Goal: Task Accomplishment & Management: Manage account settings

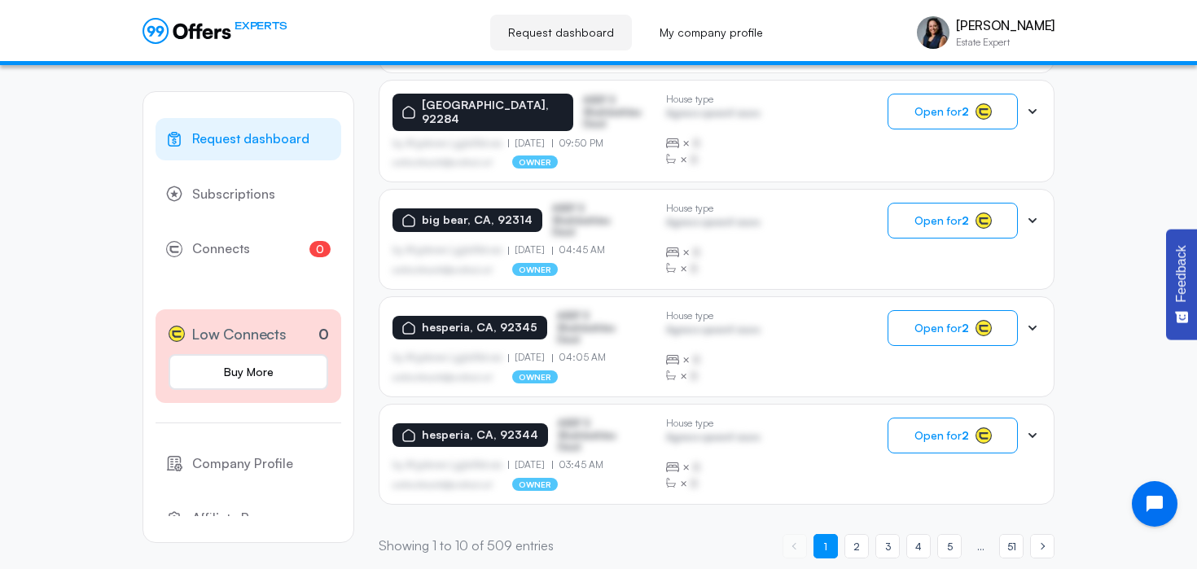
scroll to position [1061, 0]
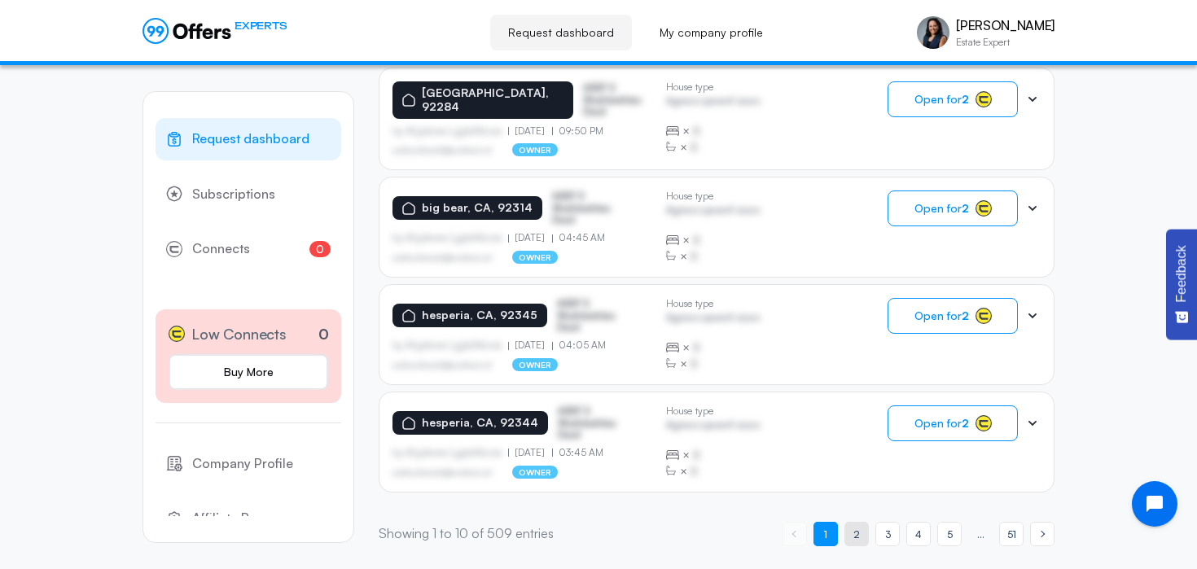
click at [854, 528] on span "2" at bounding box center [856, 534] width 7 height 15
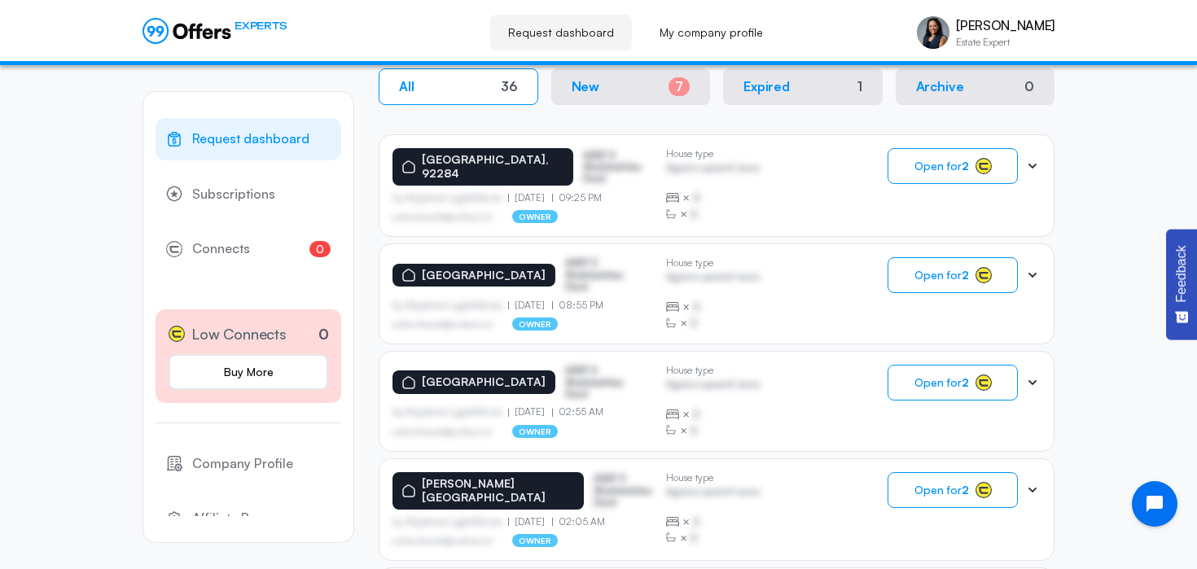
scroll to position [0, 0]
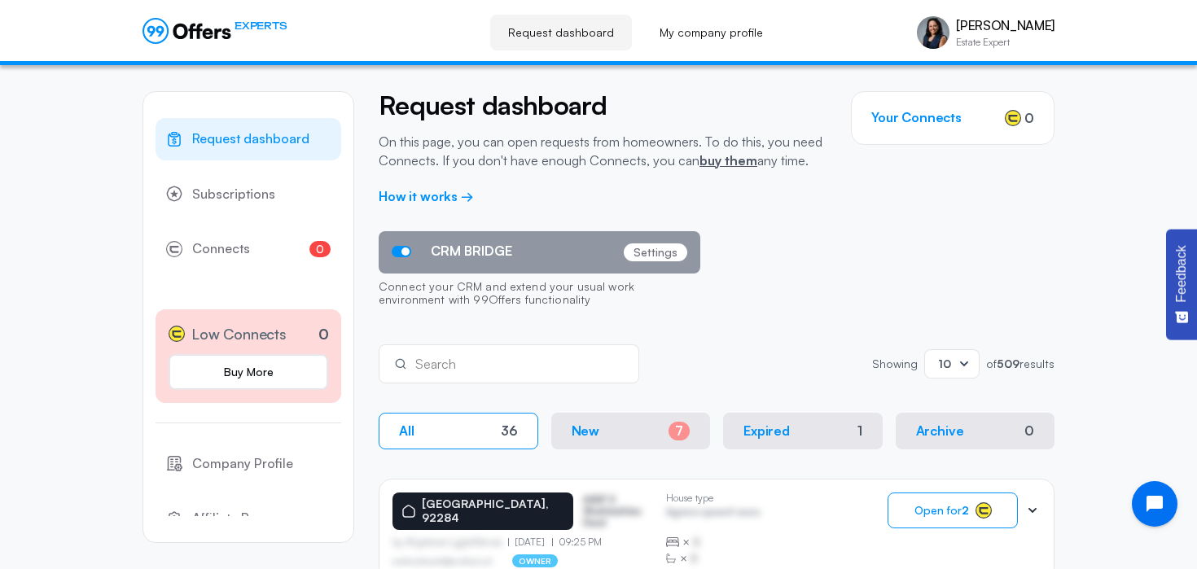
click at [961, 360] on icon at bounding box center [964, 364] width 16 height 16
click at [948, 437] on div "50" at bounding box center [952, 439] width 28 height 18
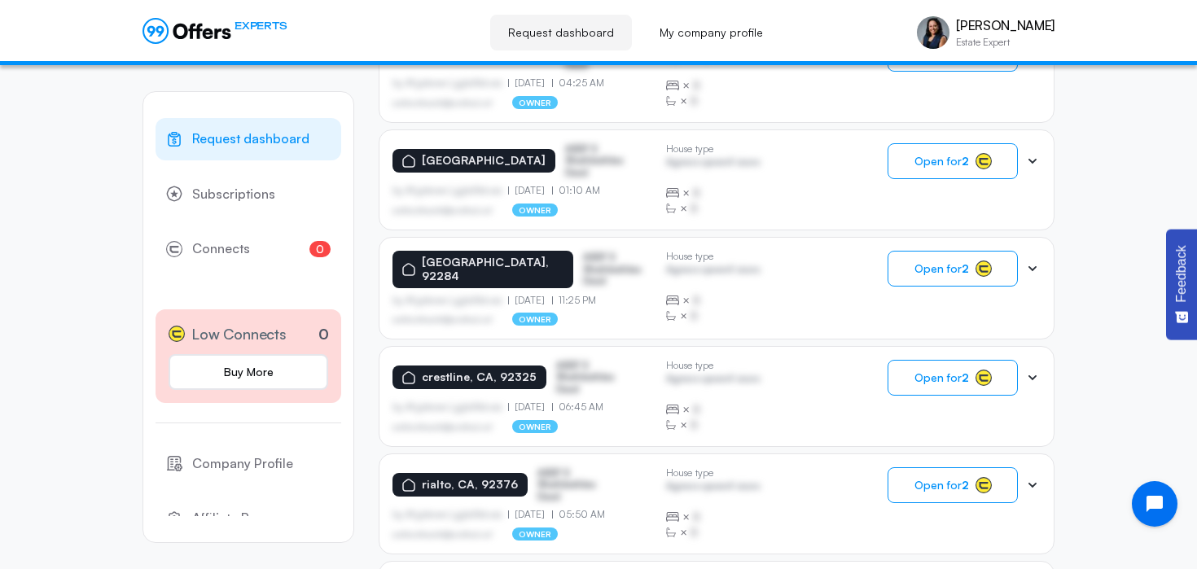
scroll to position [5368, 0]
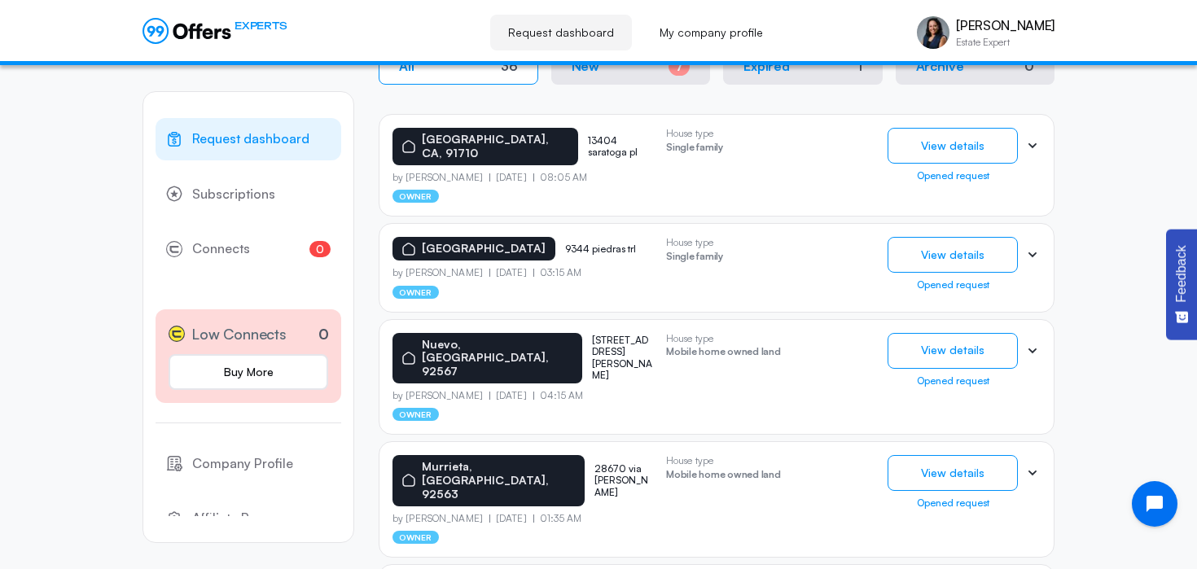
scroll to position [344, 0]
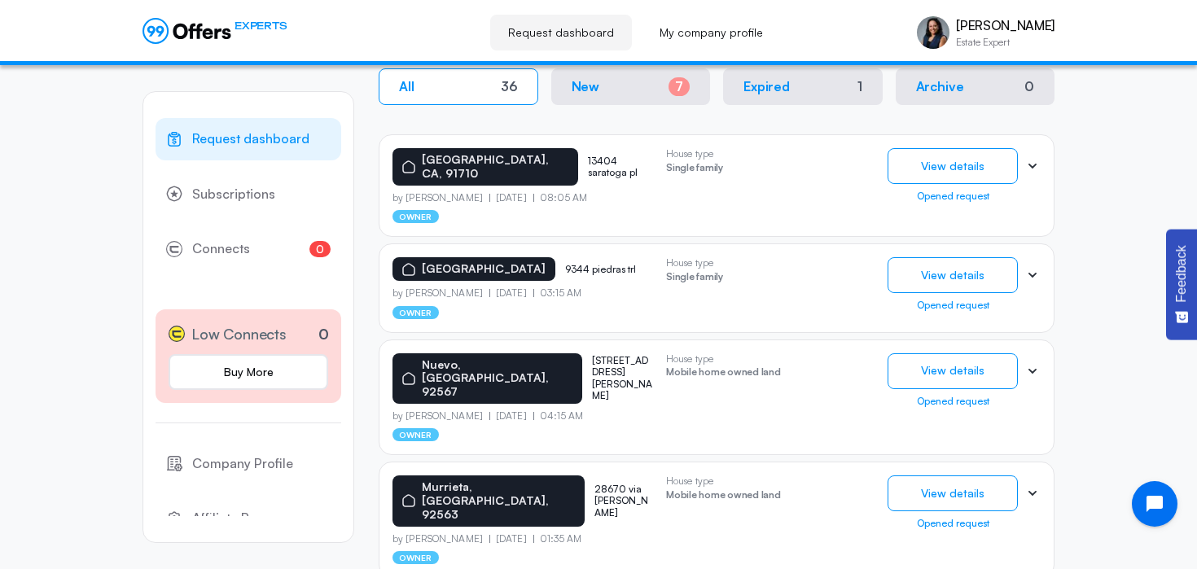
click at [616, 264] on p "9344 piedras trl" at bounding box center [605, 269] width 81 height 11
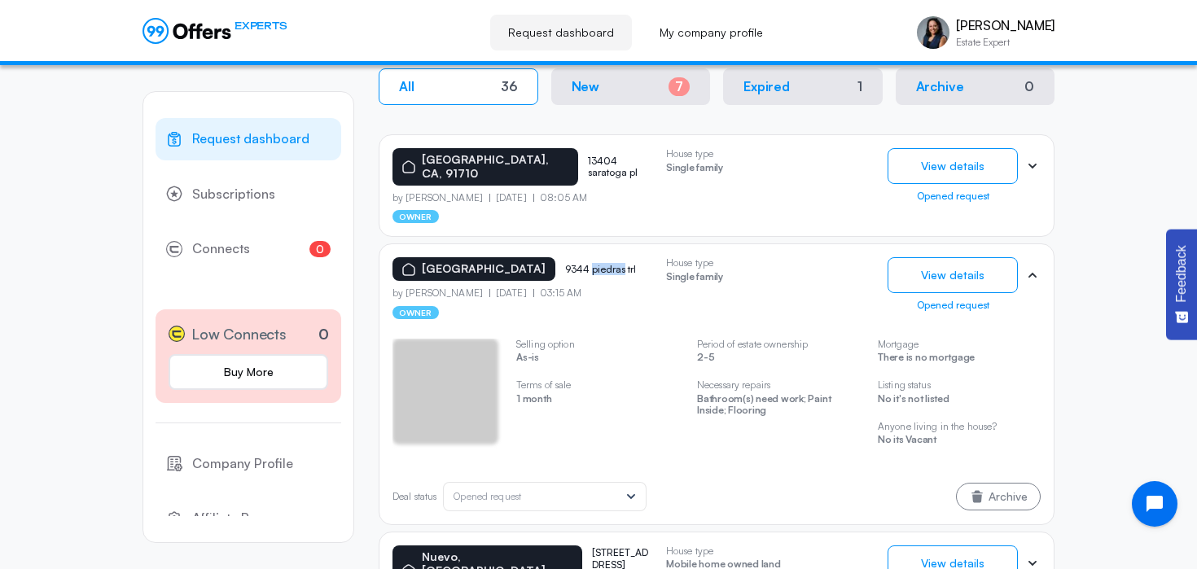
click at [616, 264] on p "9344 piedras trl" at bounding box center [605, 269] width 81 height 11
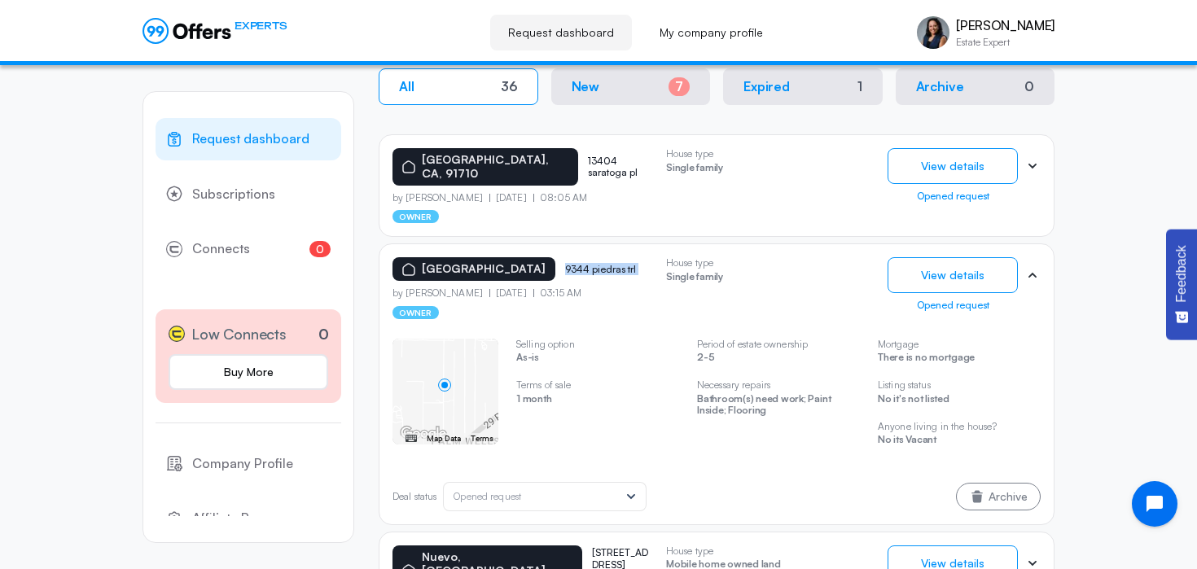
copy p "9344 piedras trl"
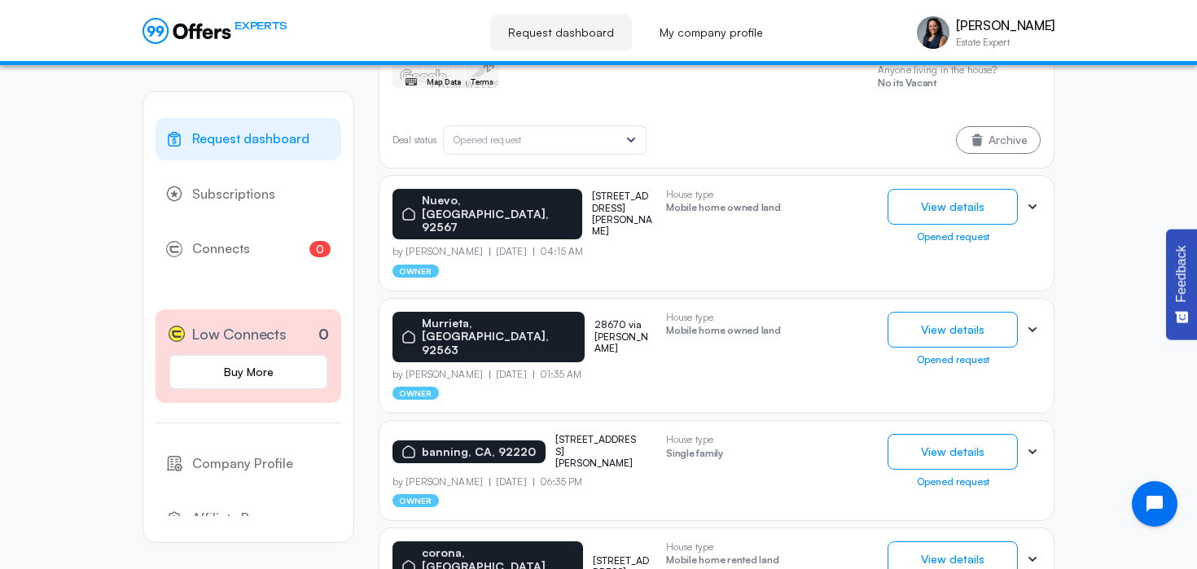
scroll to position [714, 0]
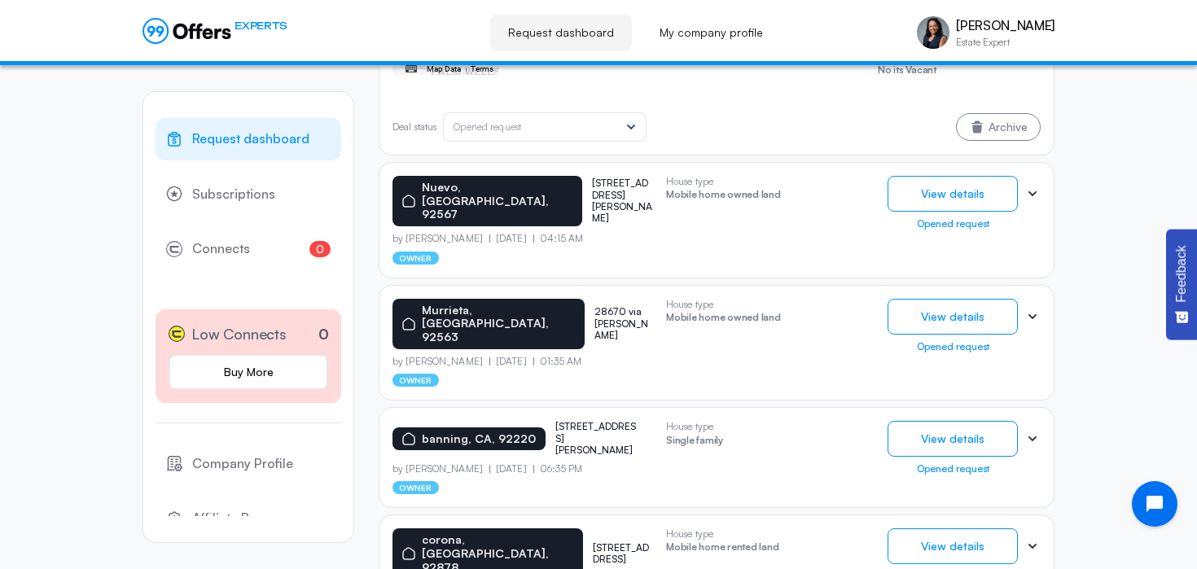
click at [594, 306] on p "28670 via [PERSON_NAME]" at bounding box center [623, 323] width 59 height 35
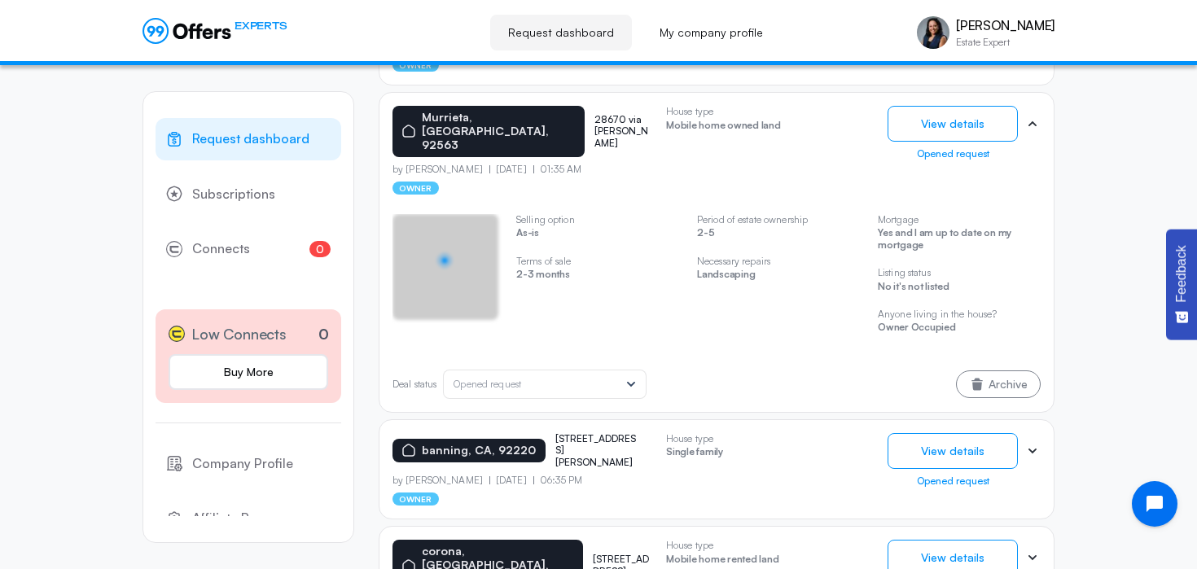
click at [593, 283] on div "Selling option As-is Terms of sale 2-3 months Period of estate ownership 2-5 Ne…" at bounding box center [716, 282] width 648 height 136
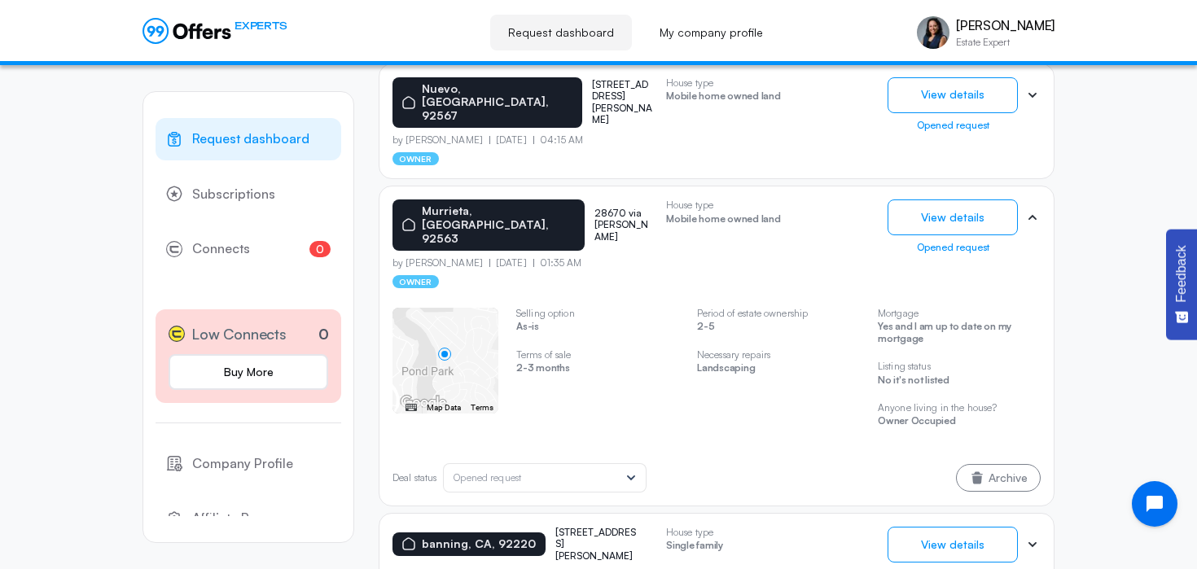
scroll to position [598, 0]
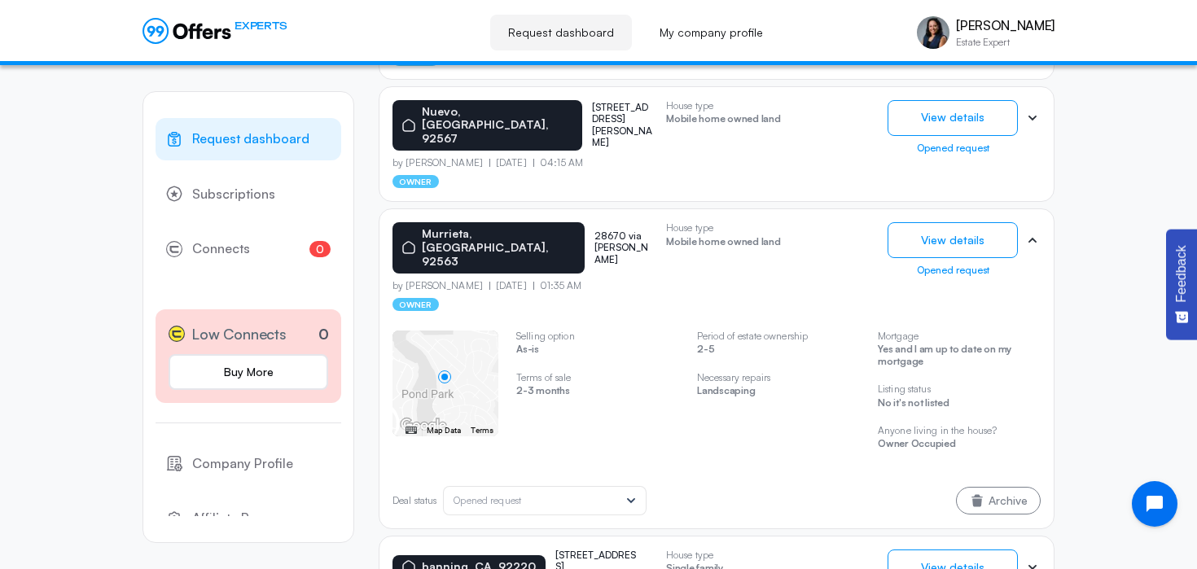
click at [594, 230] on p "28670 via [PERSON_NAME]" at bounding box center [623, 247] width 59 height 35
copy p "28670 via [PERSON_NAME]"
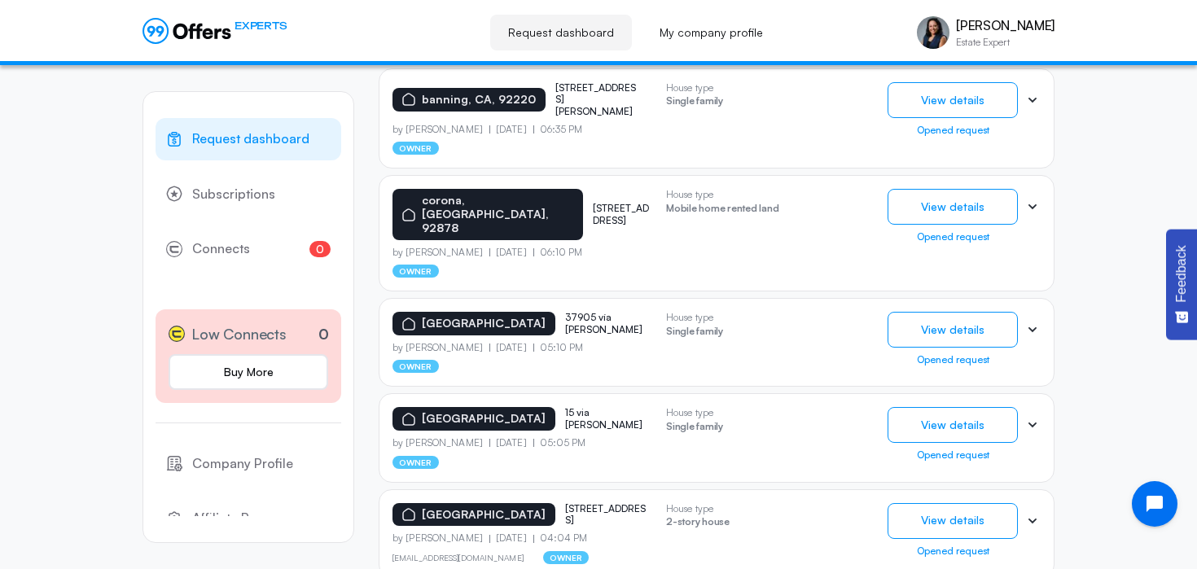
scroll to position [1088, 0]
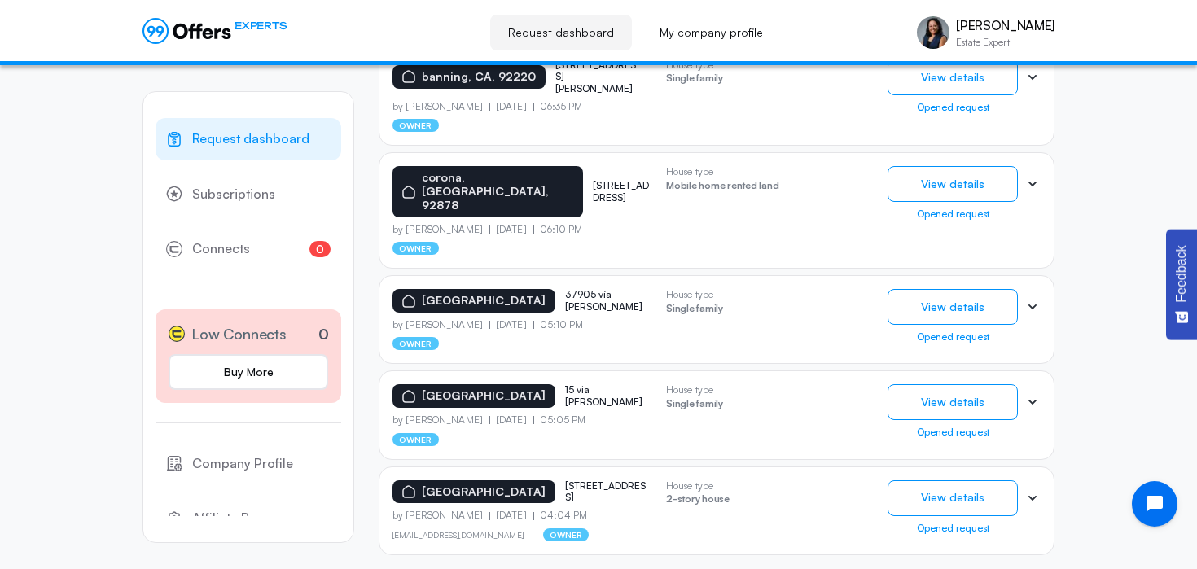
click at [605, 384] on p "15 via [PERSON_NAME]" at bounding box center [605, 396] width 81 height 24
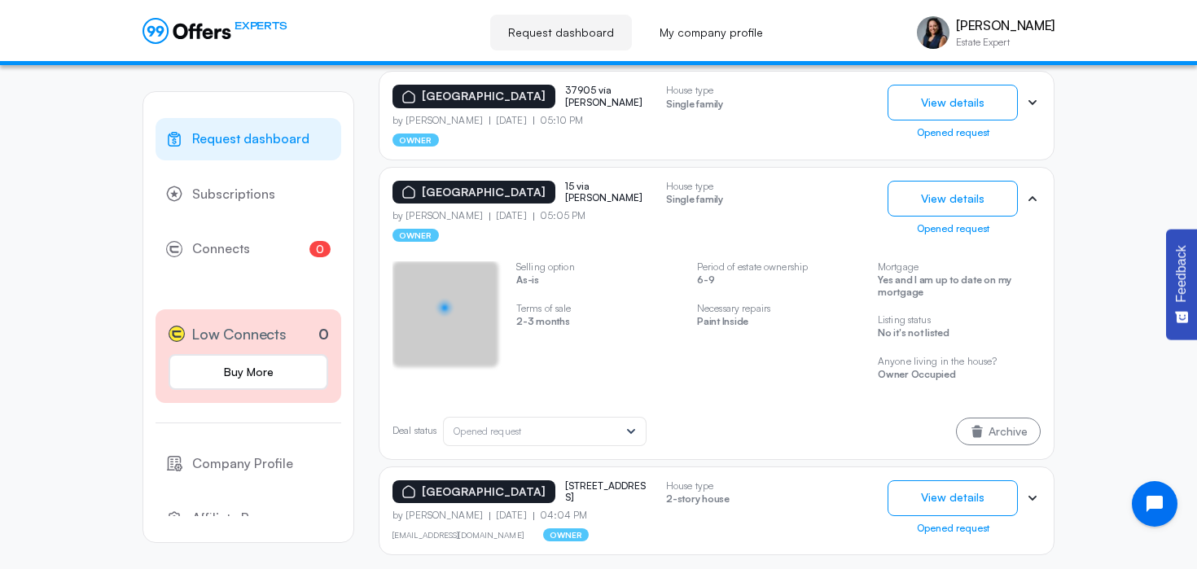
scroll to position [883, 0]
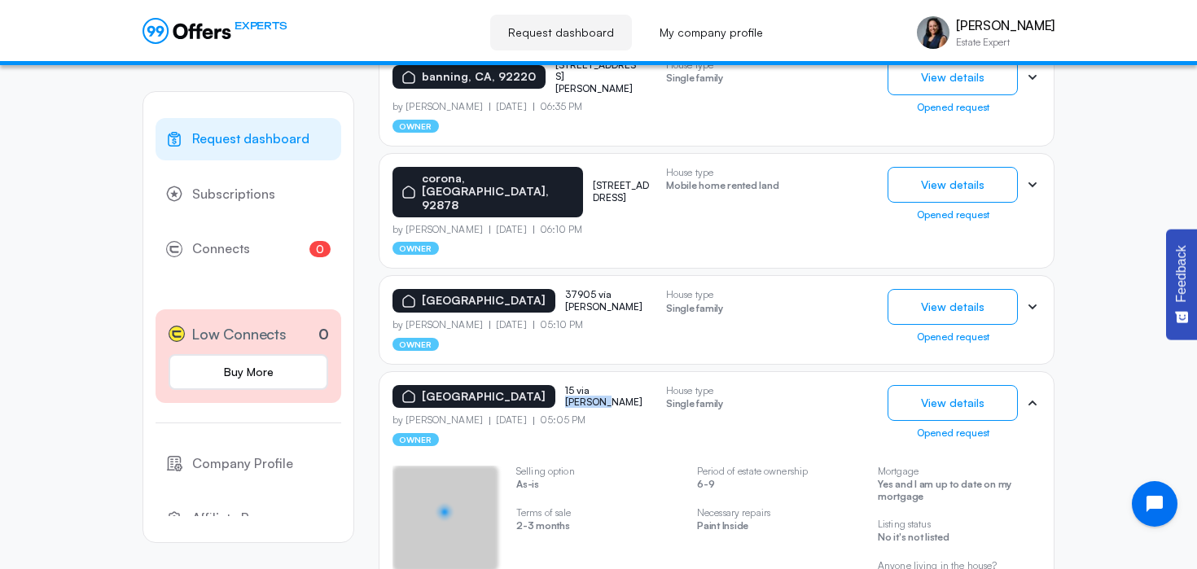
click at [605, 385] on p "15 via [PERSON_NAME]" at bounding box center [605, 397] width 81 height 24
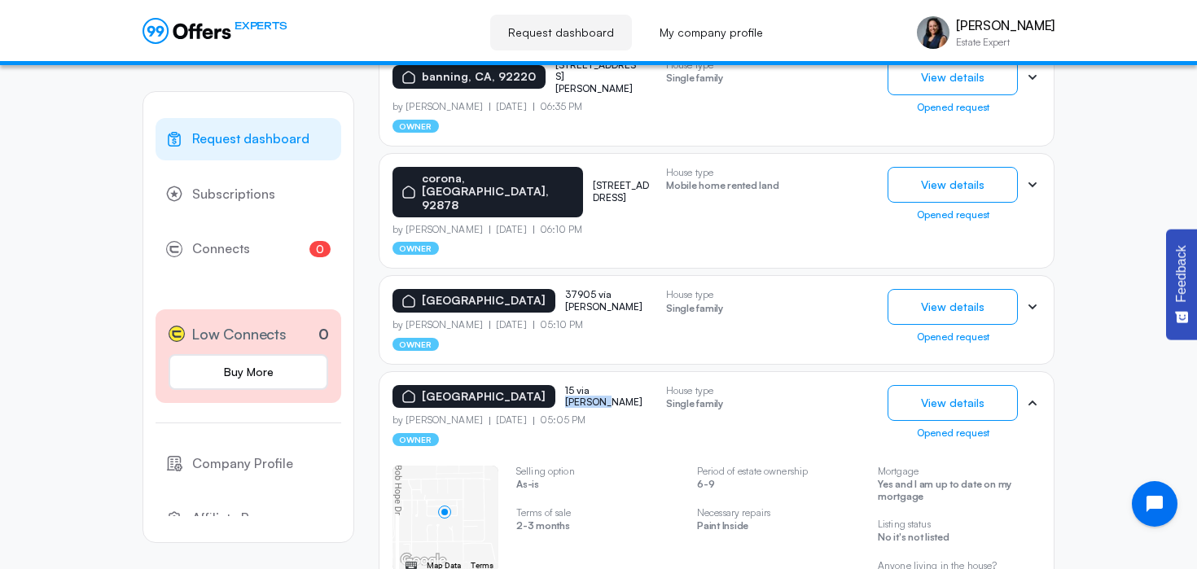
click at [605, 385] on p "15 via [PERSON_NAME]" at bounding box center [605, 397] width 81 height 24
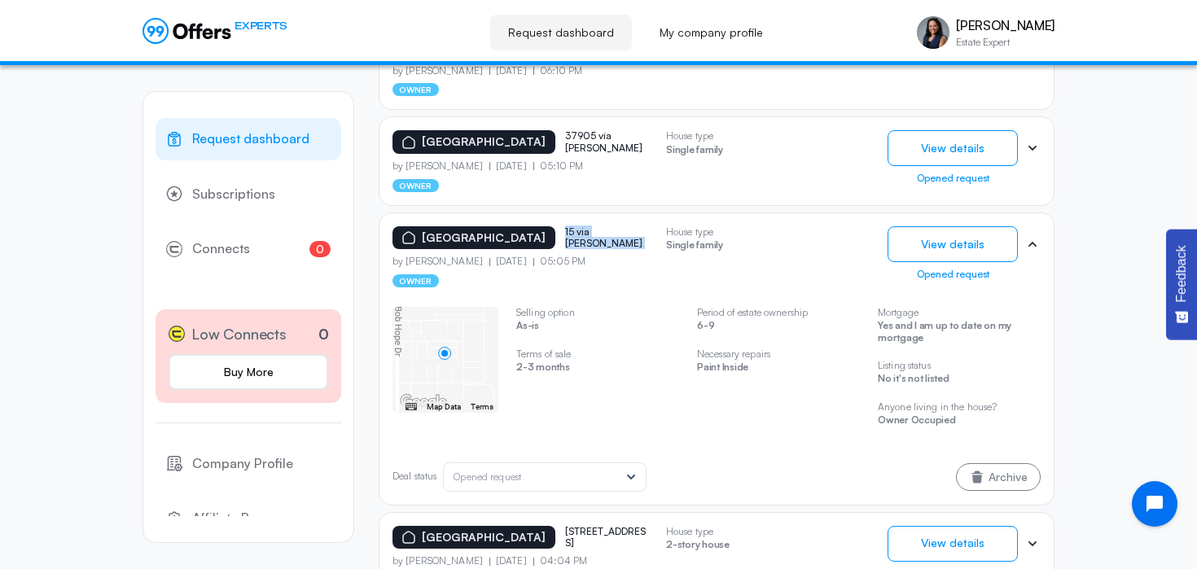
scroll to position [1088, 0]
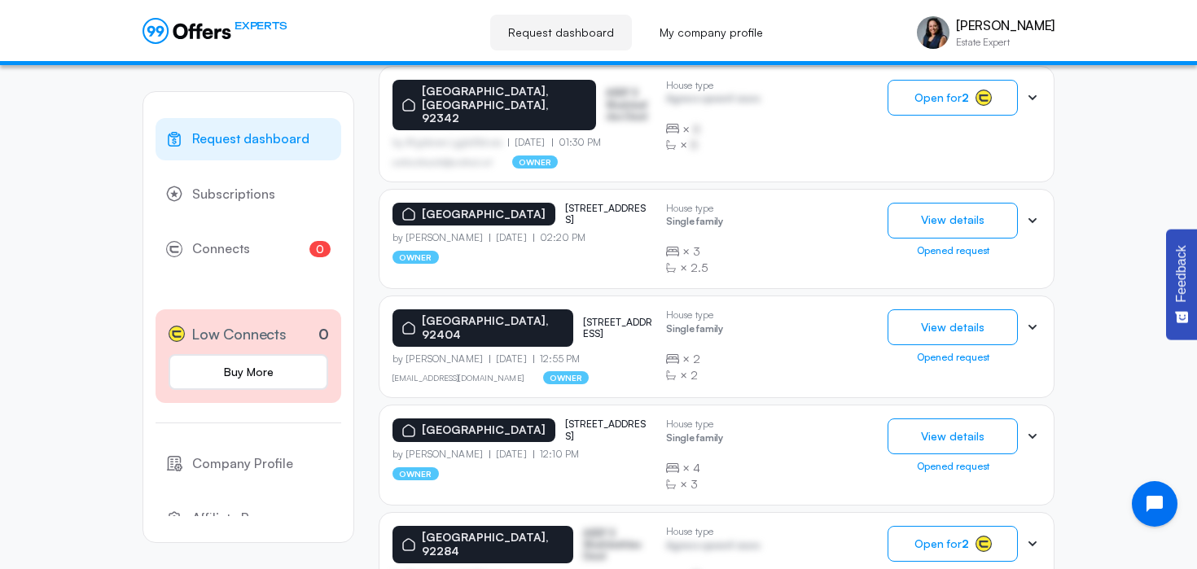
scroll to position [1434, 0]
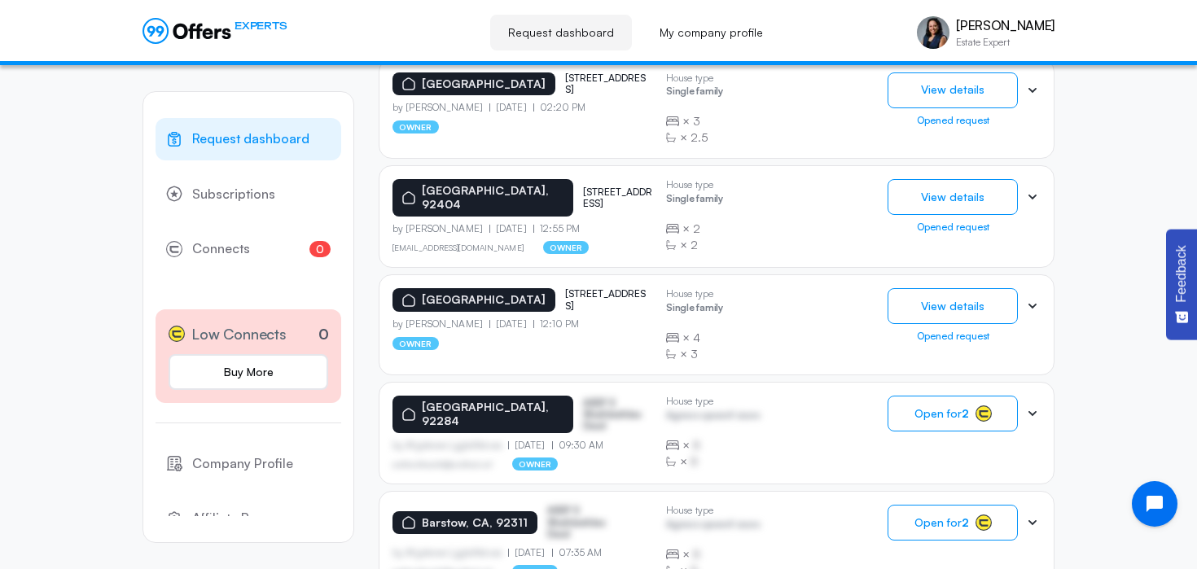
click at [603, 186] on p "[STREET_ADDRESS]" at bounding box center [618, 198] width 70 height 24
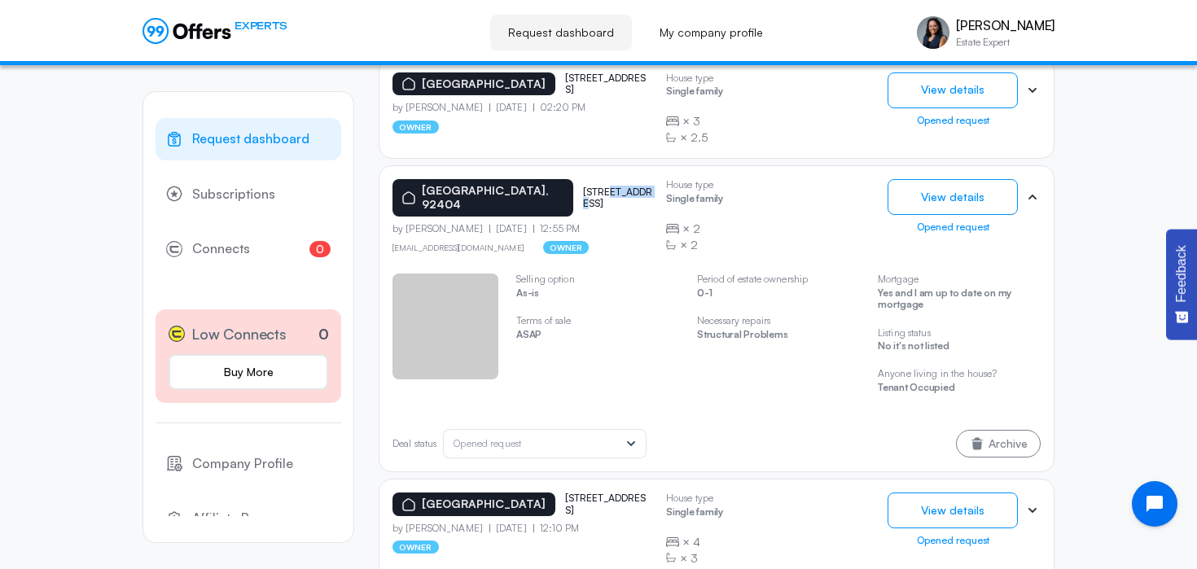
click at [603, 186] on p "[STREET_ADDRESS]" at bounding box center [618, 198] width 70 height 24
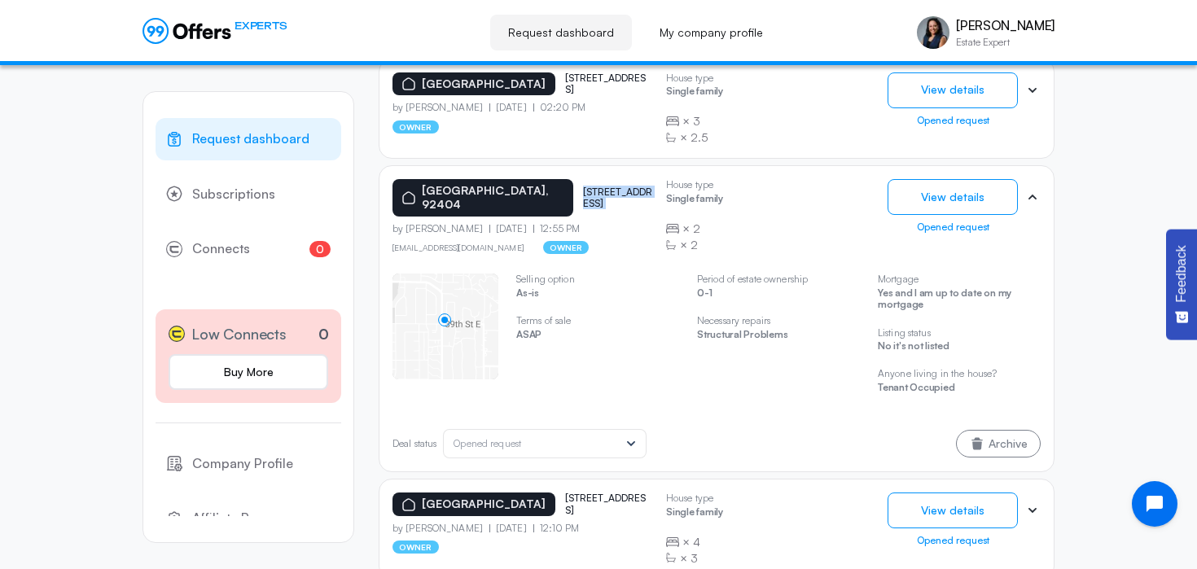
click at [603, 186] on p "[STREET_ADDRESS]" at bounding box center [618, 198] width 70 height 24
copy p "[STREET_ADDRESS]"
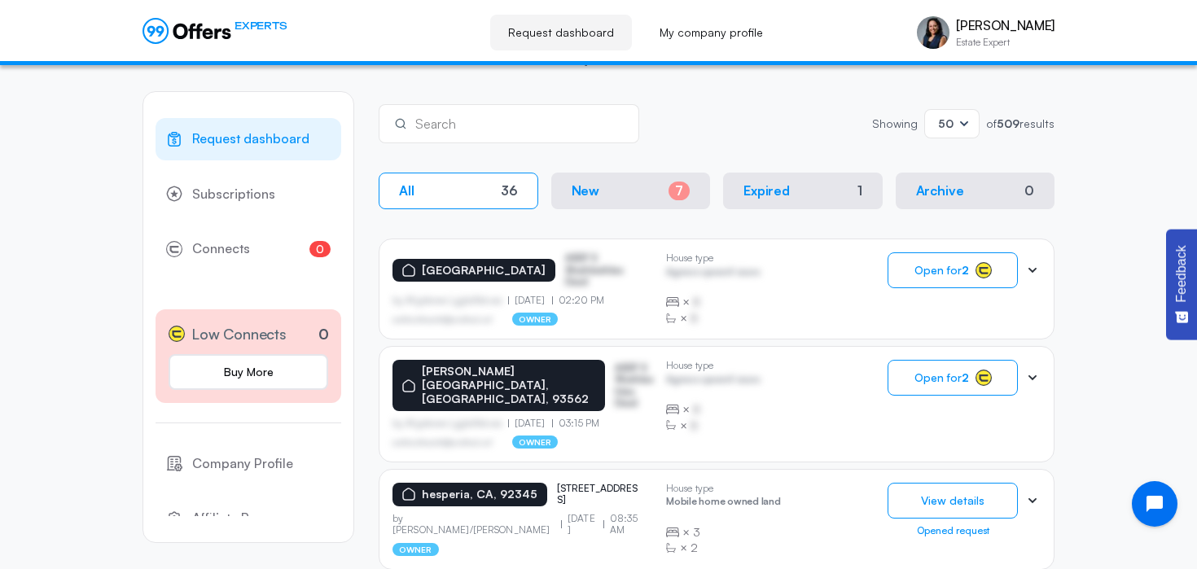
scroll to position [0, 0]
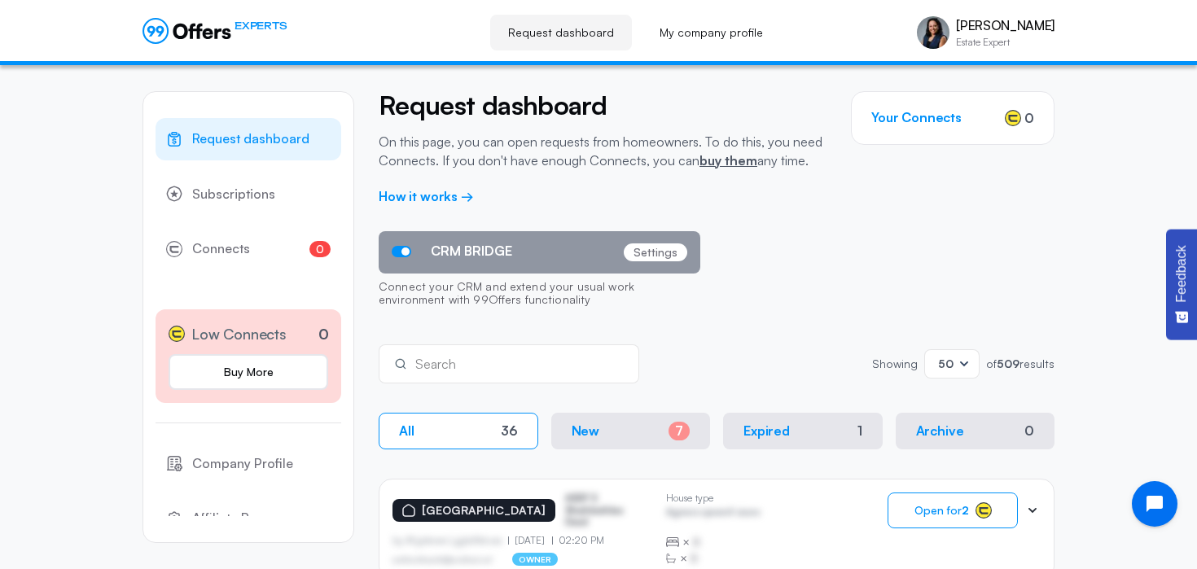
click at [457, 432] on button "All 36" at bounding box center [459, 431] width 160 height 37
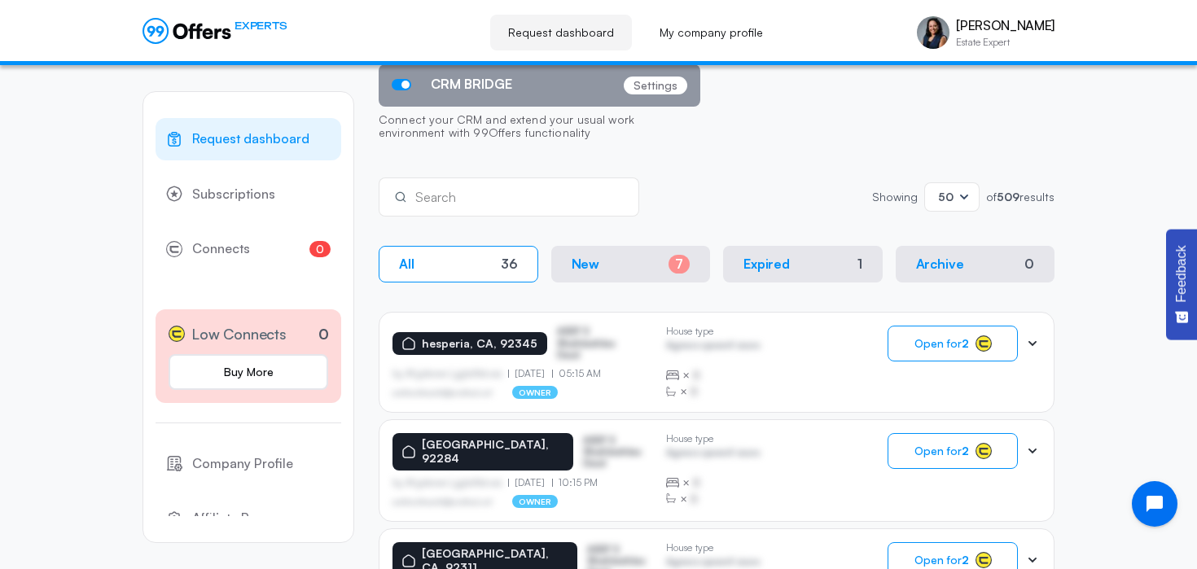
scroll to position [186, 0]
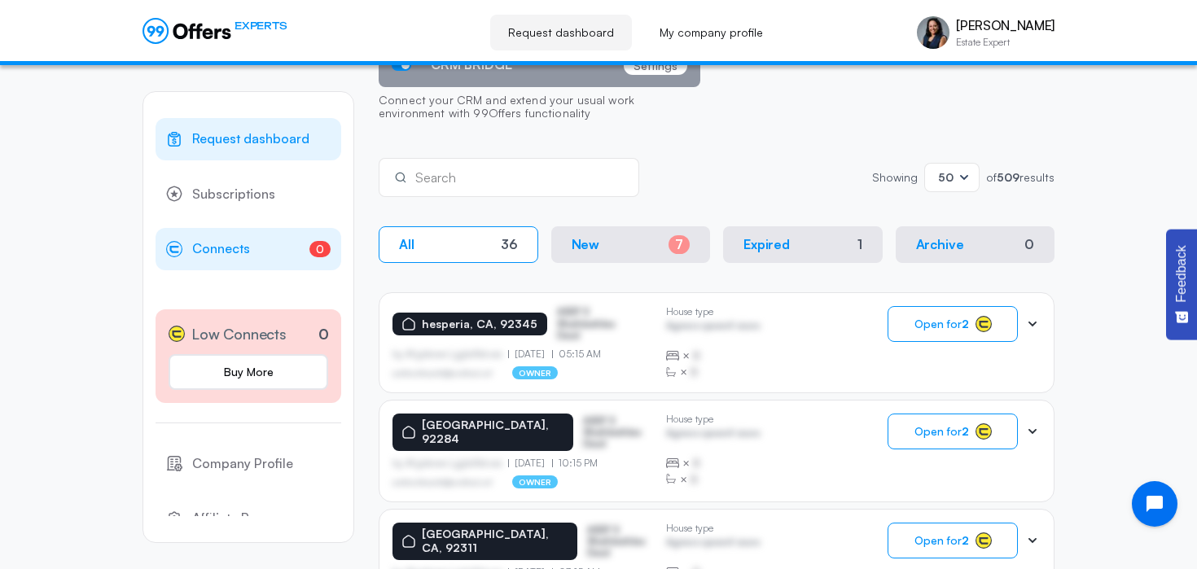
click at [193, 249] on span "Connects" at bounding box center [221, 249] width 58 height 21
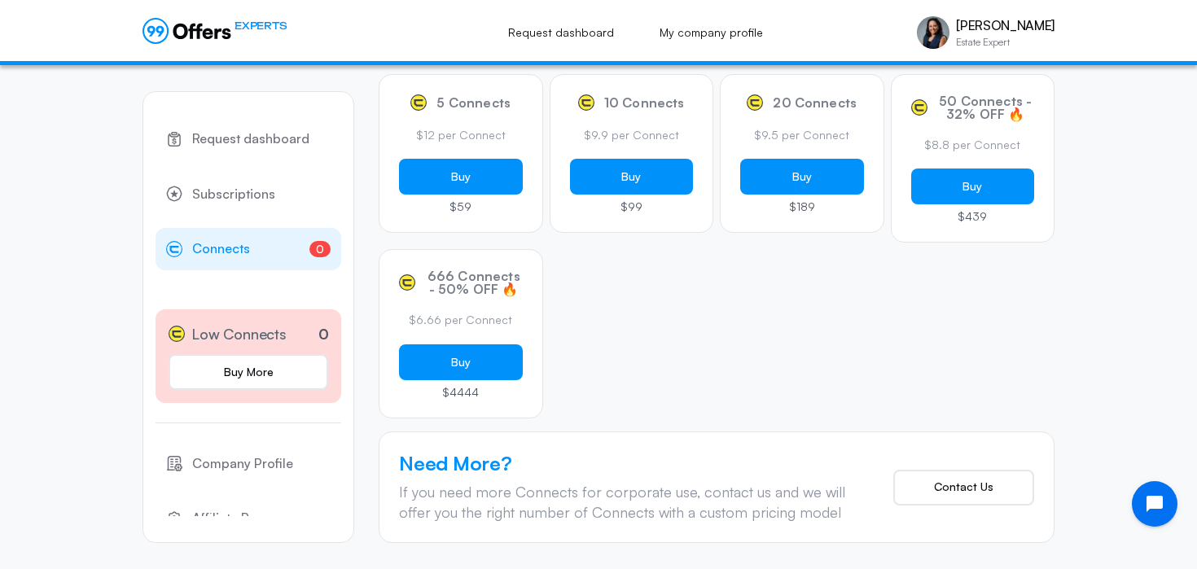
scroll to position [274, 0]
